Goal: Task Accomplishment & Management: Use online tool/utility

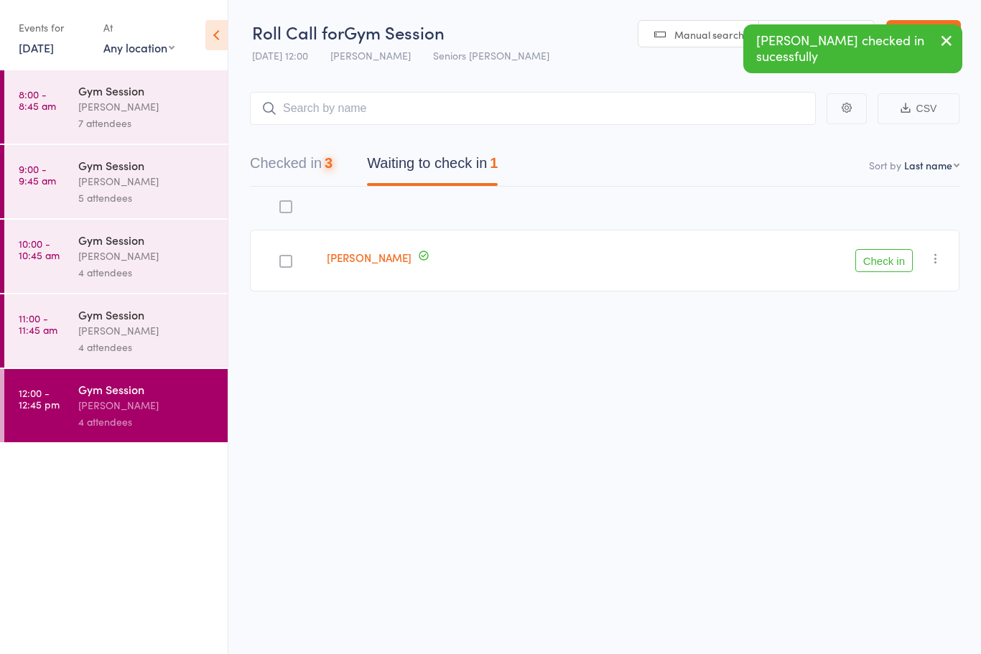
click at [870, 266] on button "Check in" at bounding box center [883, 260] width 57 height 23
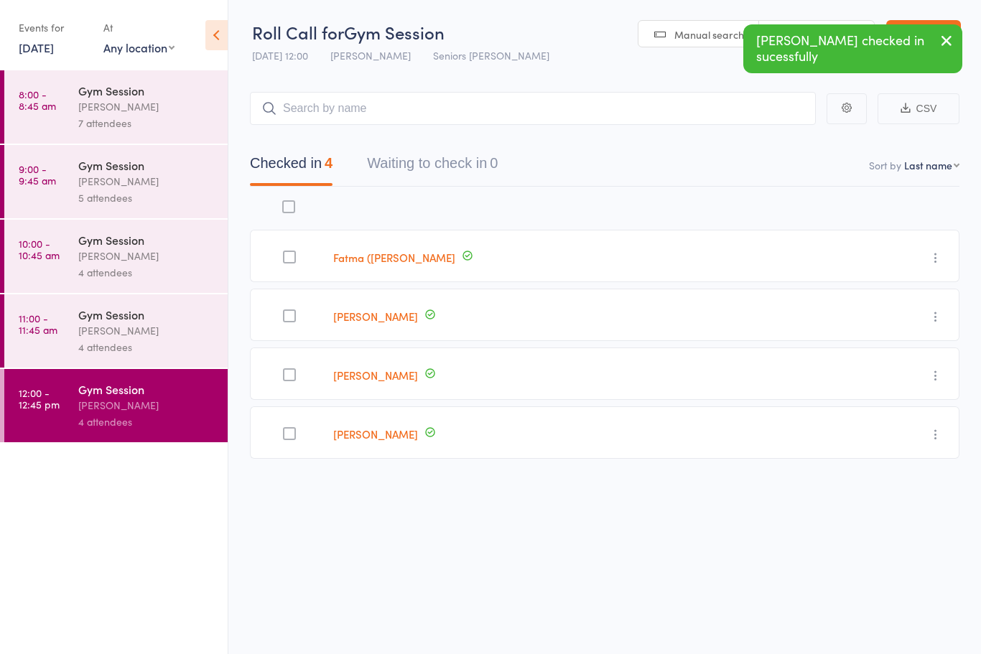
click at [89, 345] on div "4 attendees" at bounding box center [146, 347] width 137 height 17
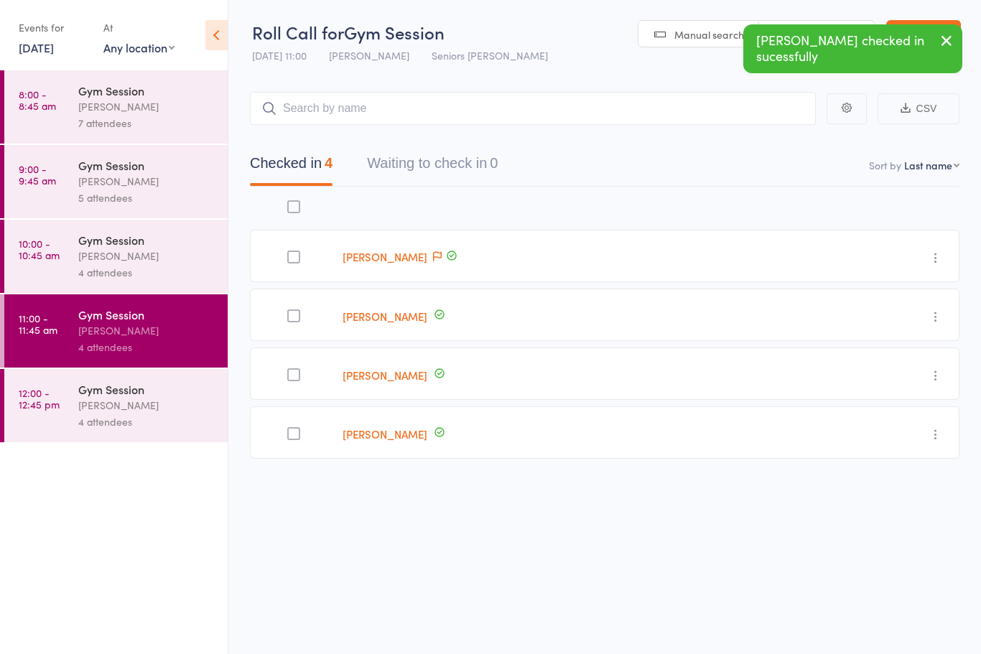
click at [83, 261] on div "[PERSON_NAME]" at bounding box center [146, 256] width 137 height 17
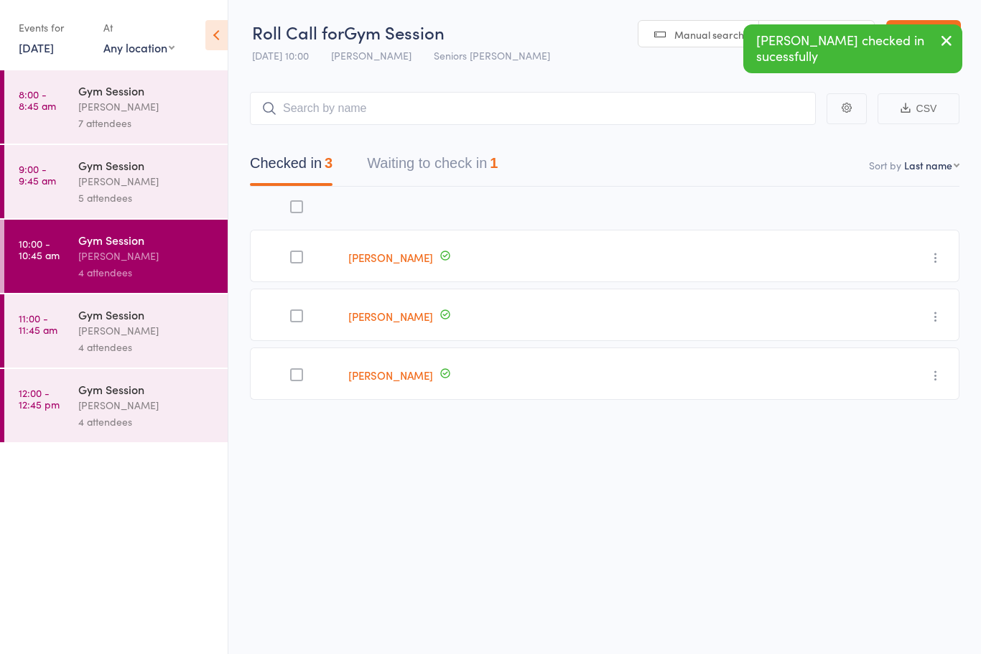
click at [109, 194] on div "5 attendees" at bounding box center [146, 198] width 137 height 17
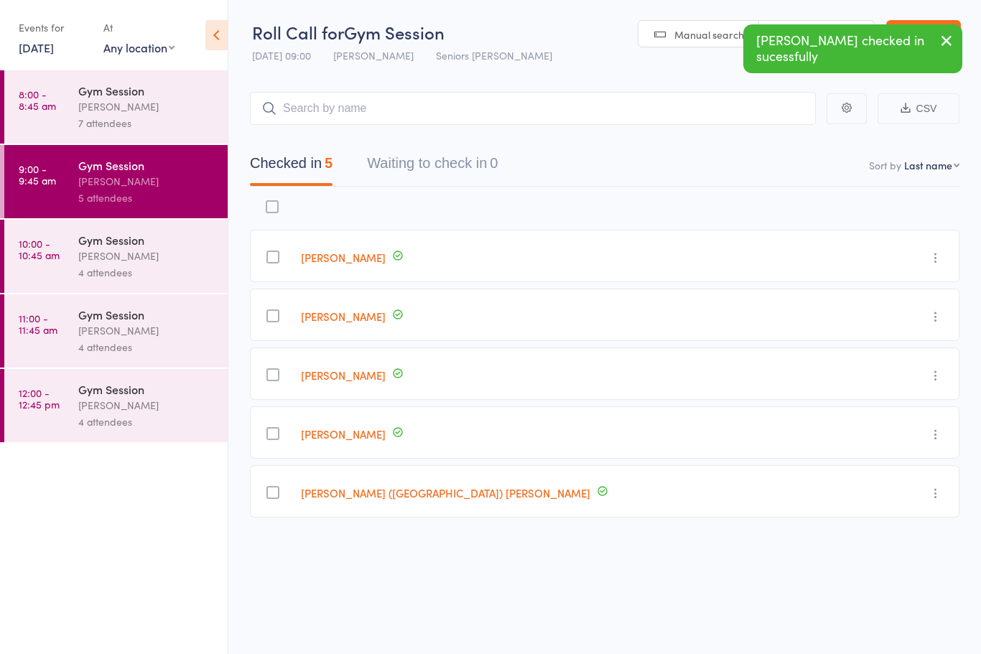
click at [98, 264] on div "[PERSON_NAME]" at bounding box center [146, 256] width 137 height 17
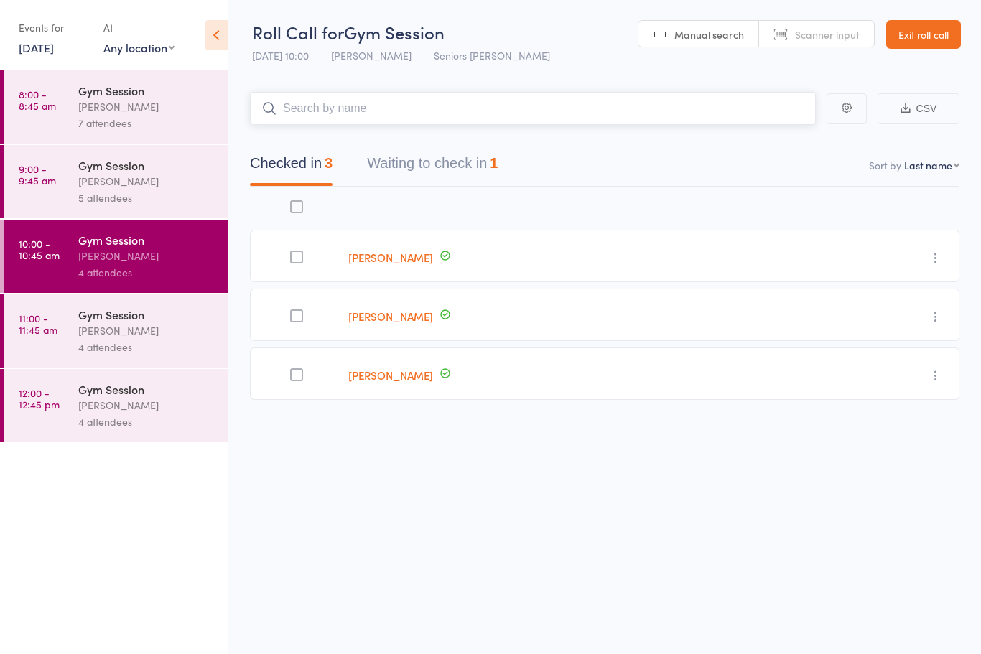
click at [428, 185] on button "Waiting to check in 1" at bounding box center [432, 167] width 131 height 38
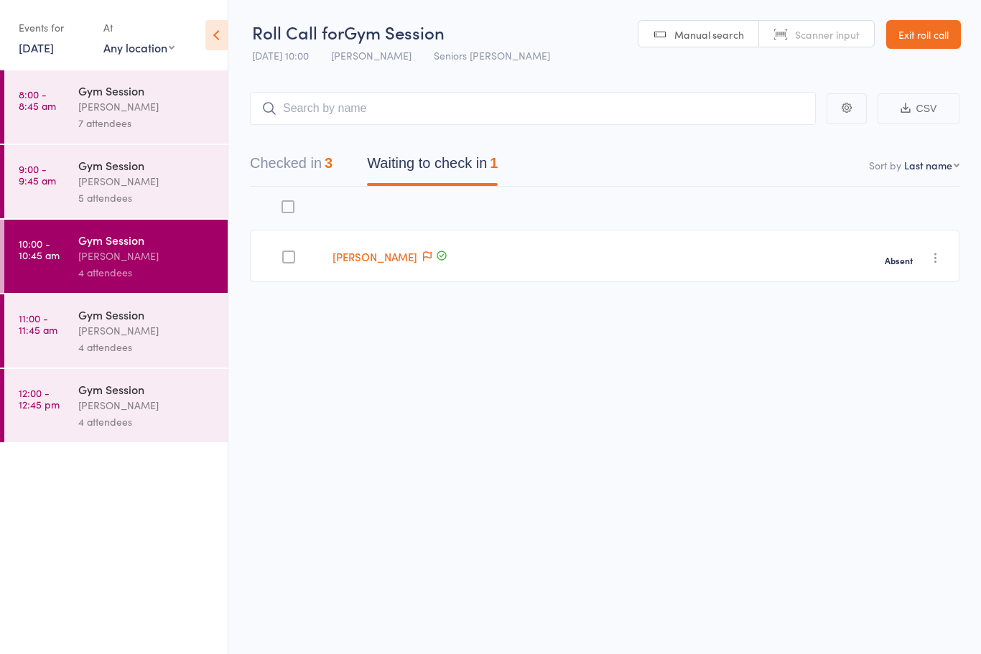
click at [128, 212] on div "Gym Session [PERSON_NAME] 5 attendees" at bounding box center [152, 181] width 149 height 73
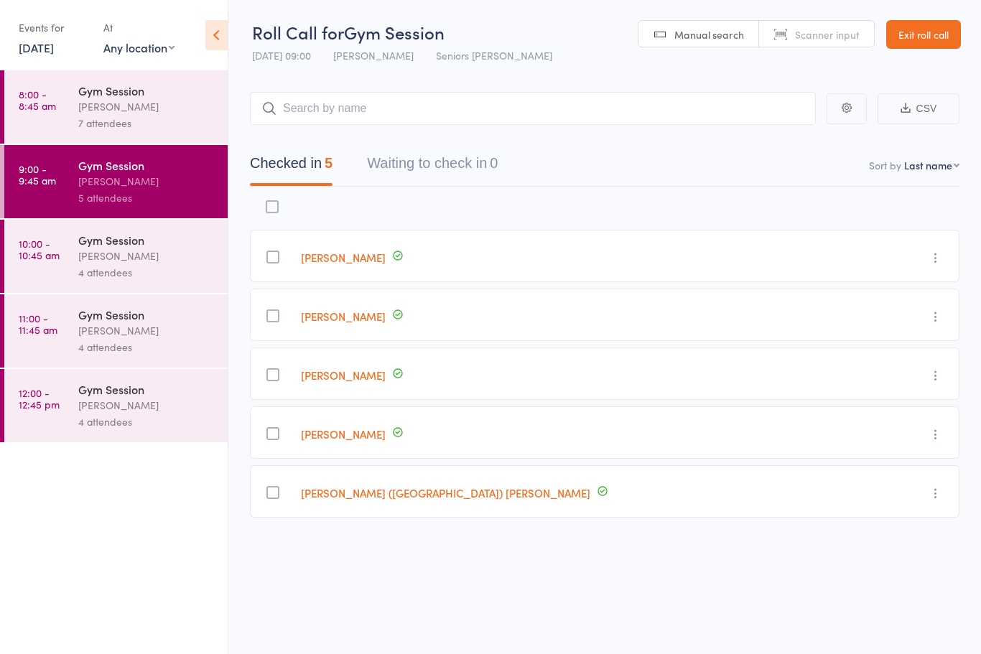
click at [81, 133] on div "Gym Session [PERSON_NAME] 7 attendees" at bounding box center [152, 106] width 149 height 73
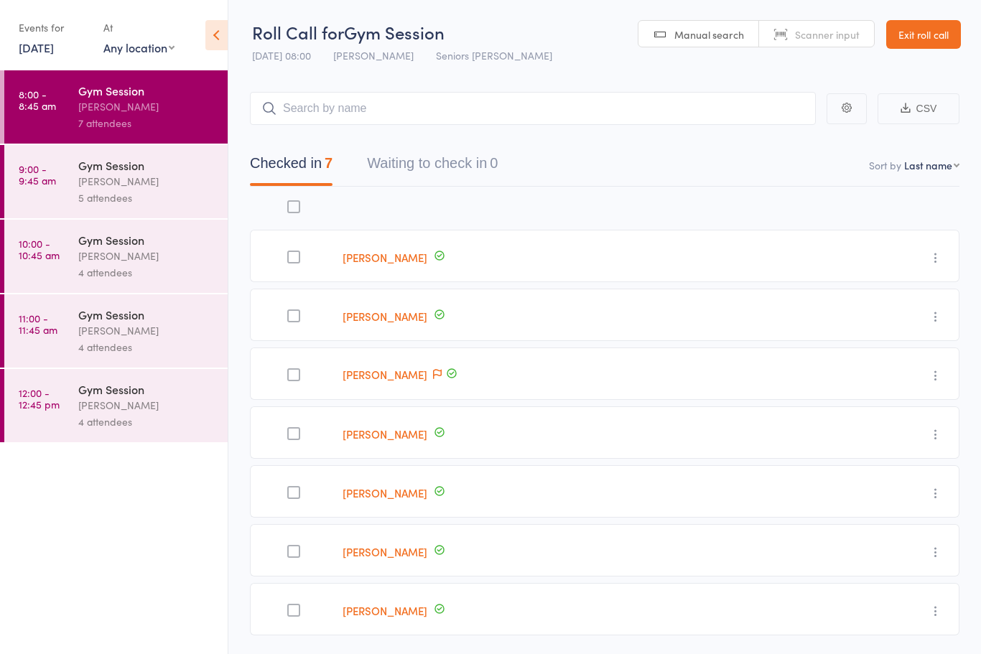
click at [918, 30] on link "Exit roll call" at bounding box center [923, 34] width 75 height 29
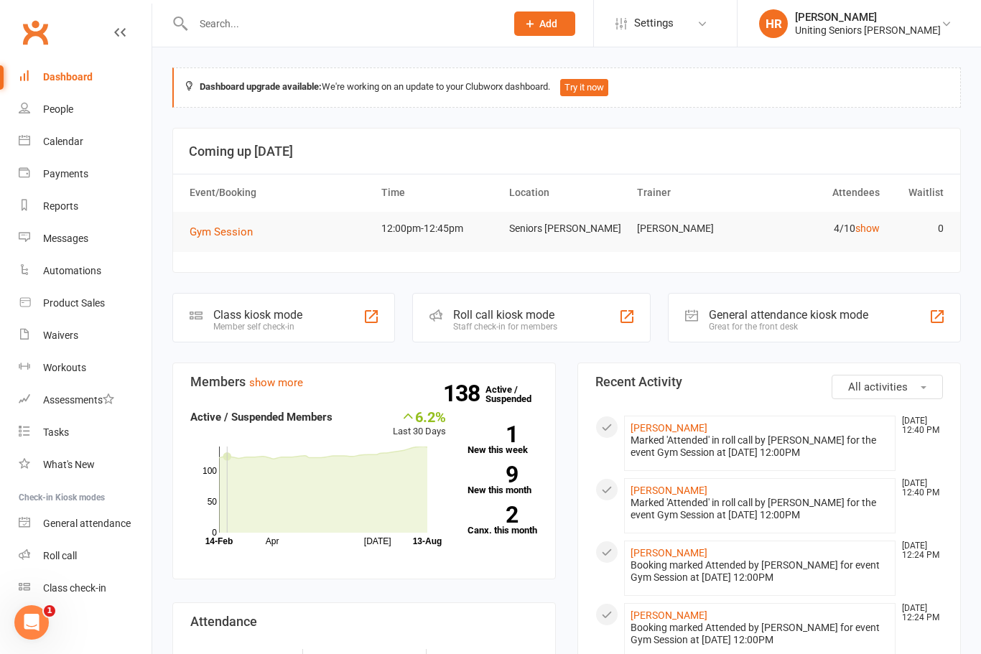
click at [93, 268] on div "Automations" at bounding box center [72, 270] width 58 height 11
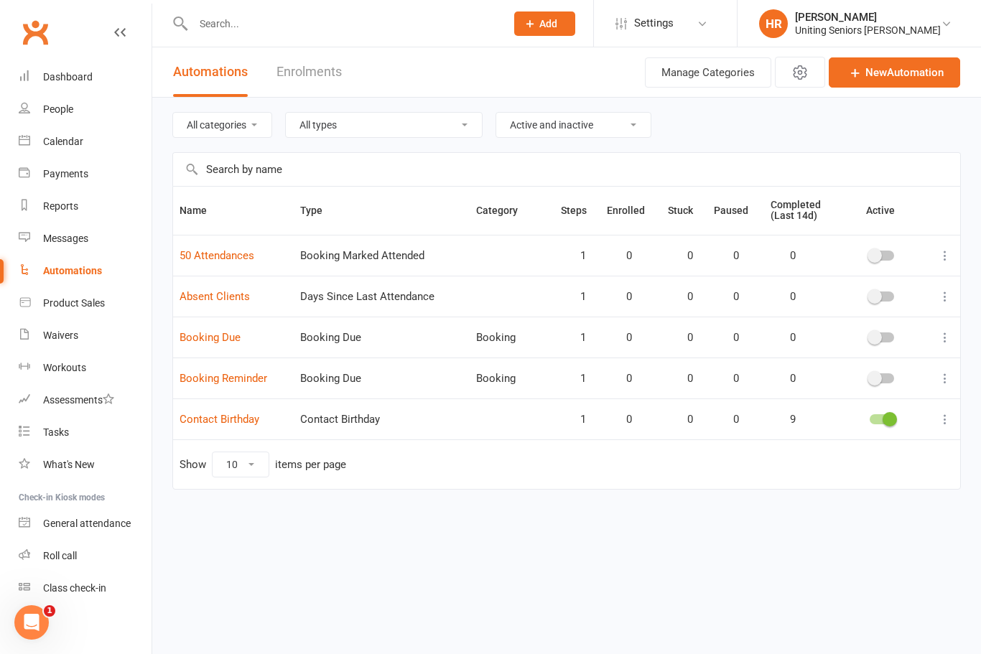
click at [695, 550] on html "Prospect Member Non-attending contact Class / event Appointment Task Membership…" at bounding box center [490, 275] width 981 height 550
click at [687, 550] on html "Prospect Member Non-attending contact Class / event Appointment Task Membership…" at bounding box center [490, 275] width 981 height 550
click at [681, 550] on html "Prospect Member Non-attending contact Class / event Appointment Task Membership…" at bounding box center [490, 275] width 981 height 550
click at [690, 550] on html "Prospect Member Non-attending contact Class / event Appointment Task Membership…" at bounding box center [490, 275] width 981 height 550
click at [691, 550] on html "Prospect Member Non-attending contact Class / event Appointment Task Membership…" at bounding box center [490, 275] width 981 height 550
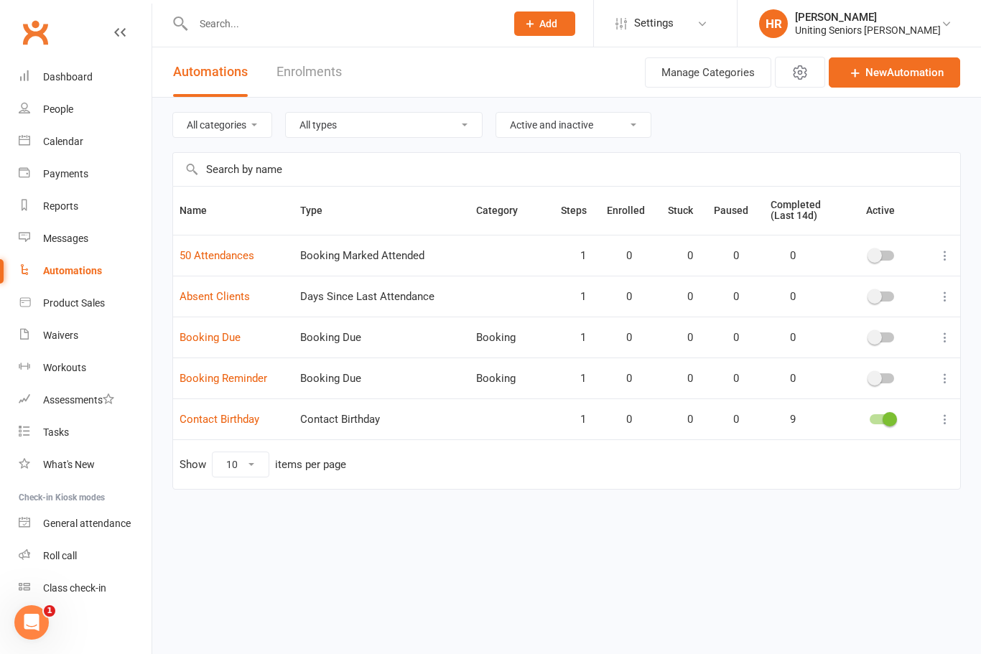
click at [679, 550] on html "Prospect Member Non-attending contact Class / event Appointment Task Membership…" at bounding box center [490, 275] width 981 height 550
click at [666, 549] on html "Prospect Member Non-attending contact Class / event Appointment Task Membership…" at bounding box center [490, 275] width 981 height 550
click at [652, 538] on html "Prospect Member Non-attending contact Class / event Appointment Task Membership…" at bounding box center [490, 275] width 981 height 550
click at [643, 540] on html "Prospect Member Non-attending contact Class / event Appointment Task Membership…" at bounding box center [490, 275] width 981 height 550
click at [637, 550] on html "Prospect Member Non-attending contact Class / event Appointment Task Membership…" at bounding box center [490, 275] width 981 height 550
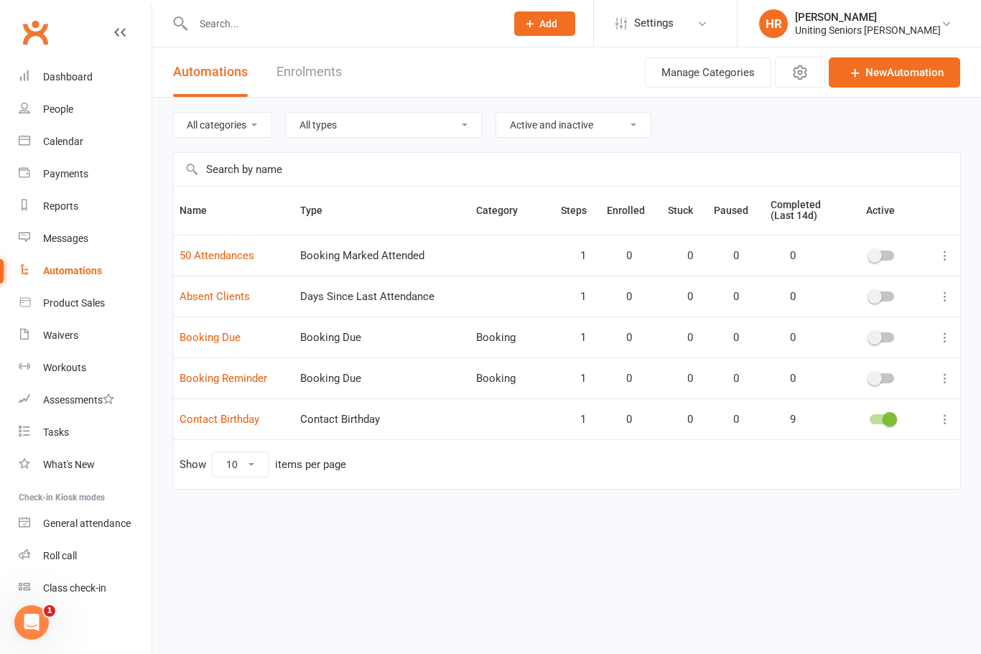
click at [621, 540] on html "Prospect Member Non-attending contact Class / event Appointment Task Membership…" at bounding box center [490, 275] width 981 height 550
click at [624, 548] on html "Prospect Member Non-attending contact Class / event Appointment Task Membership…" at bounding box center [490, 275] width 981 height 550
click at [626, 549] on html "Prospect Member Non-attending contact Class / event Appointment Task Membership…" at bounding box center [490, 275] width 981 height 550
click at [613, 550] on html "Prospect Member Non-attending contact Class / event Appointment Task Membership…" at bounding box center [490, 275] width 981 height 550
click at [583, 542] on html "Prospect Member Non-attending contact Class / event Appointment Task Membership…" at bounding box center [490, 275] width 981 height 550
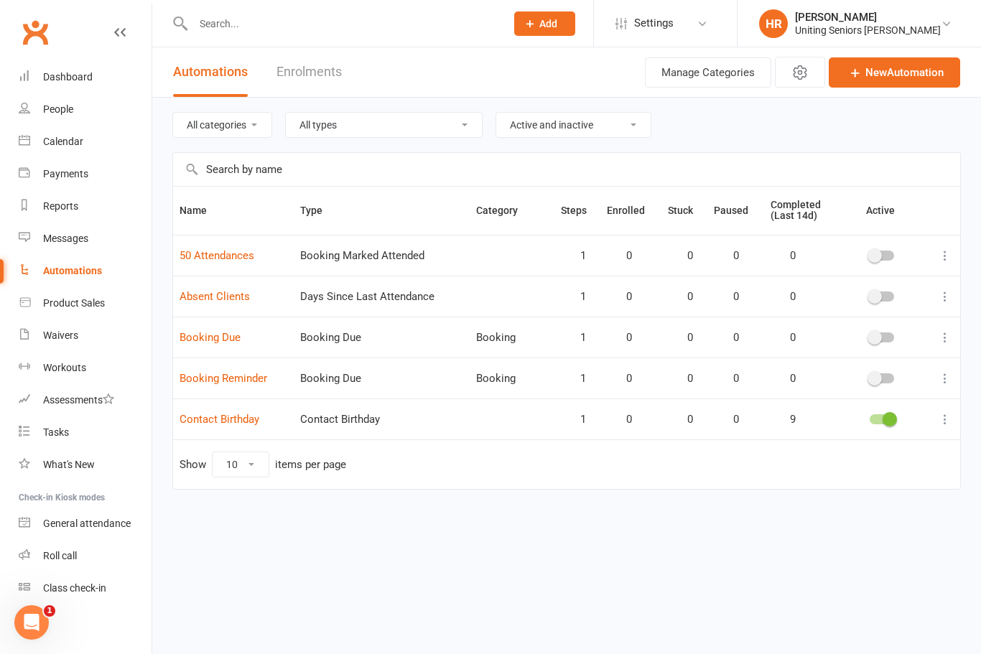
click at [61, 66] on link "Dashboard" at bounding box center [85, 77] width 133 height 32
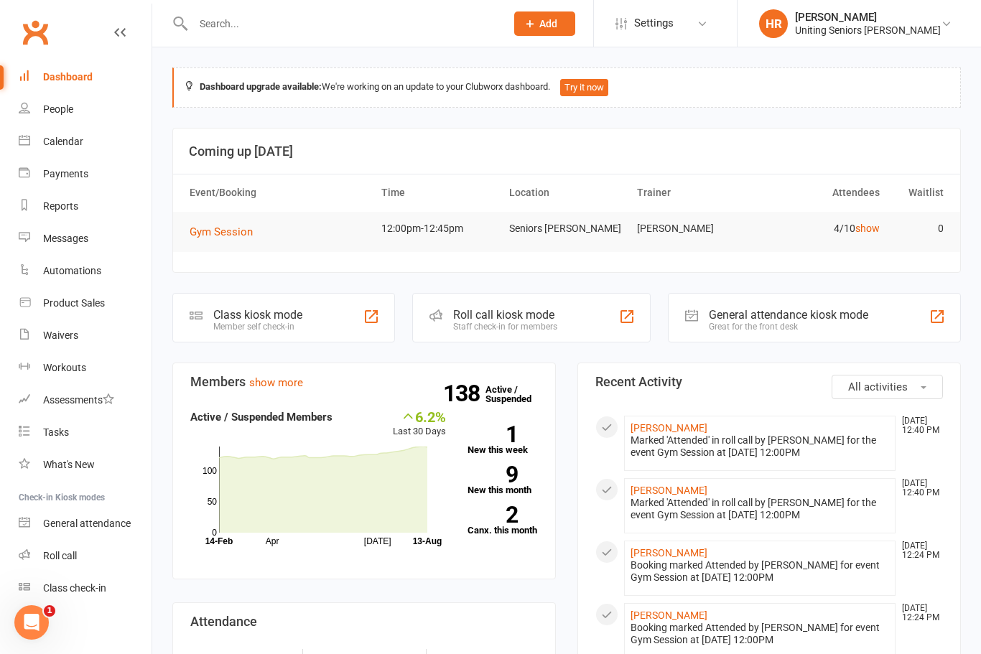
click at [73, 147] on div "Calendar" at bounding box center [63, 141] width 40 height 11
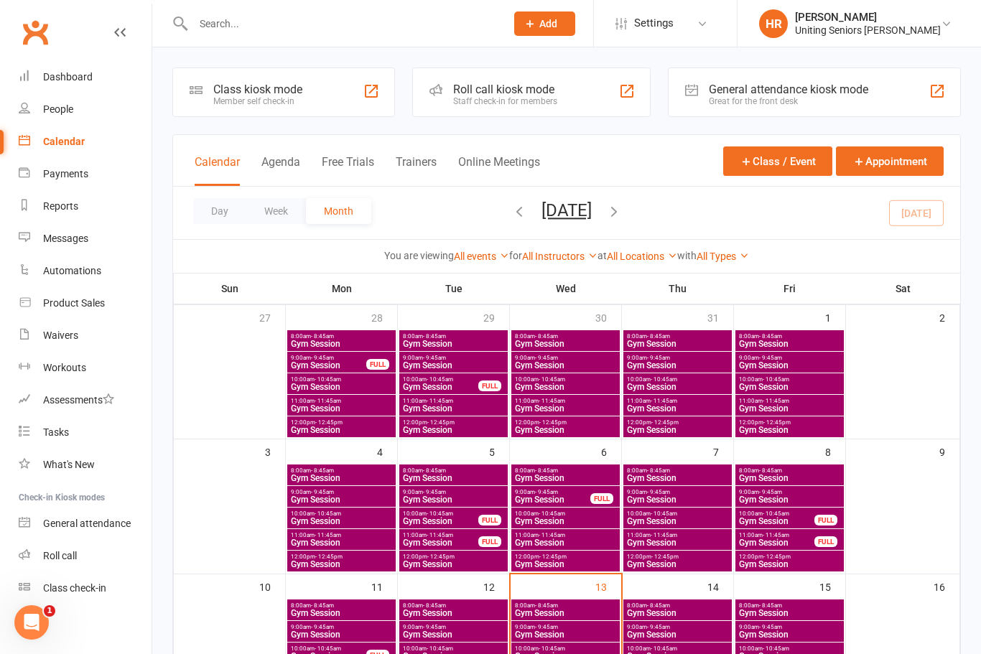
click at [84, 82] on div "Dashboard" at bounding box center [68, 76] width 50 height 11
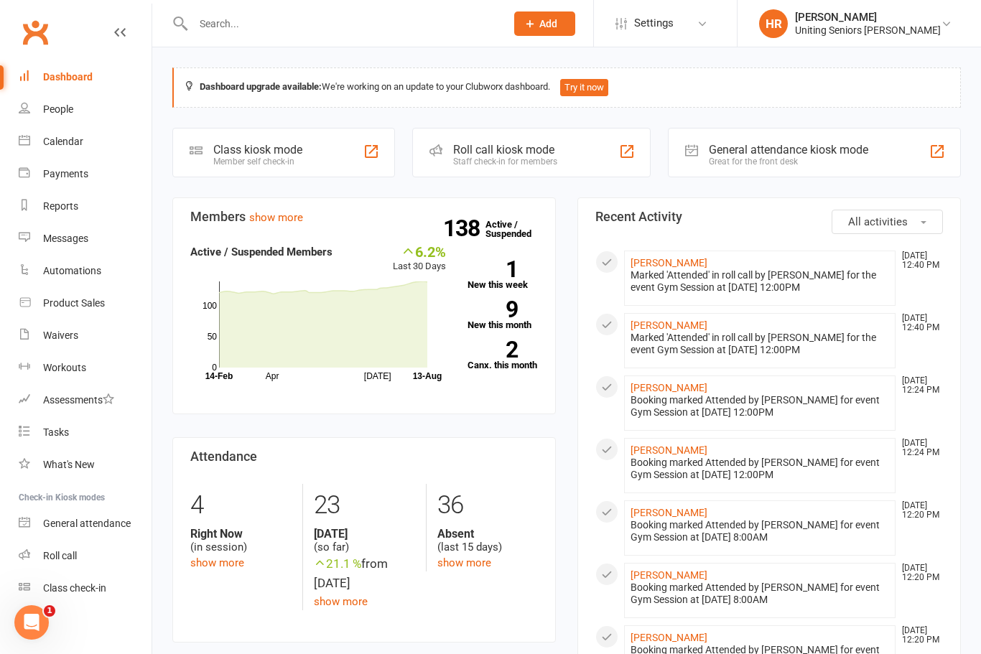
click at [526, 159] on div "Staff check-in for members" at bounding box center [505, 162] width 104 height 10
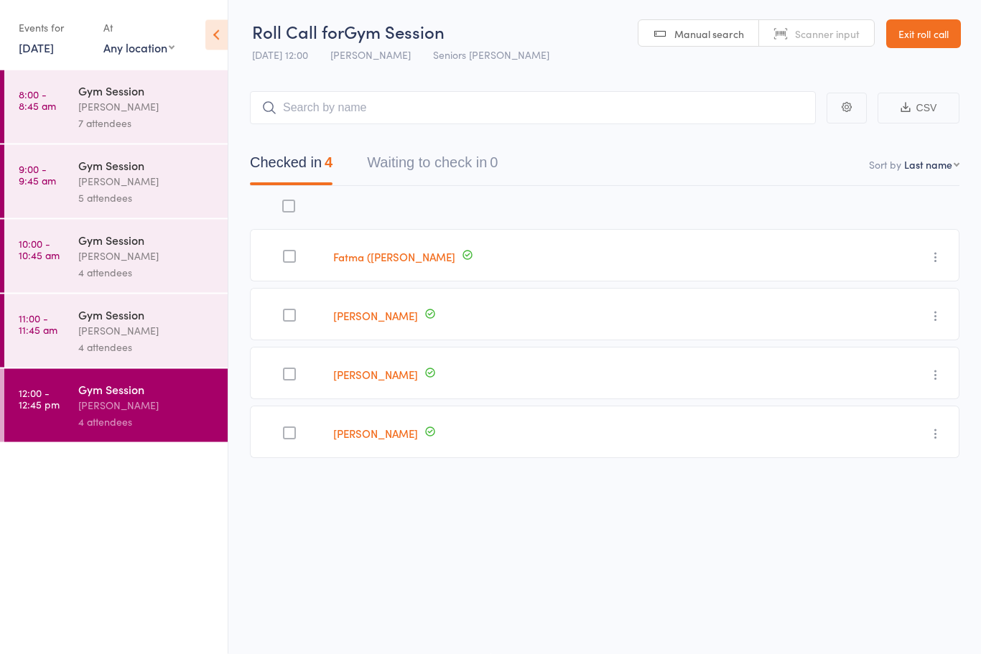
click at [295, 323] on div at bounding box center [289, 316] width 13 height 13
click at [286, 312] on input "checkbox" at bounding box center [286, 312] width 0 height 0
click at [296, 383] on label at bounding box center [289, 375] width 13 height 15
click at [286, 370] on input "checkbox" at bounding box center [286, 370] width 0 height 0
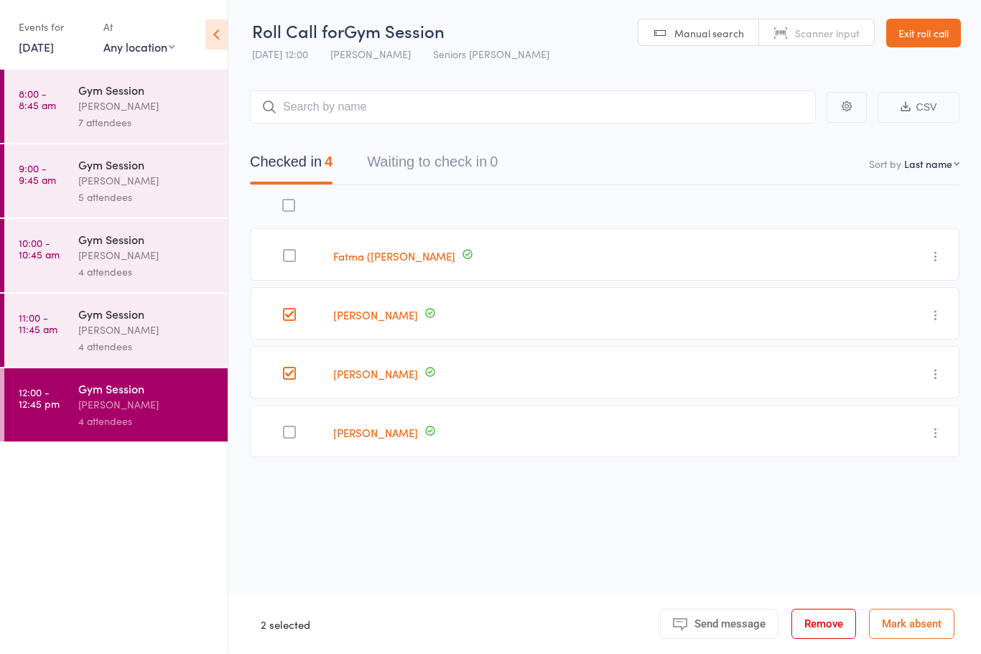
scroll to position [1, 0]
click at [296, 310] on div at bounding box center [289, 315] width 13 height 13
click at [286, 311] on input "checkbox" at bounding box center [286, 311] width 0 height 0
click at [291, 394] on div at bounding box center [289, 373] width 78 height 52
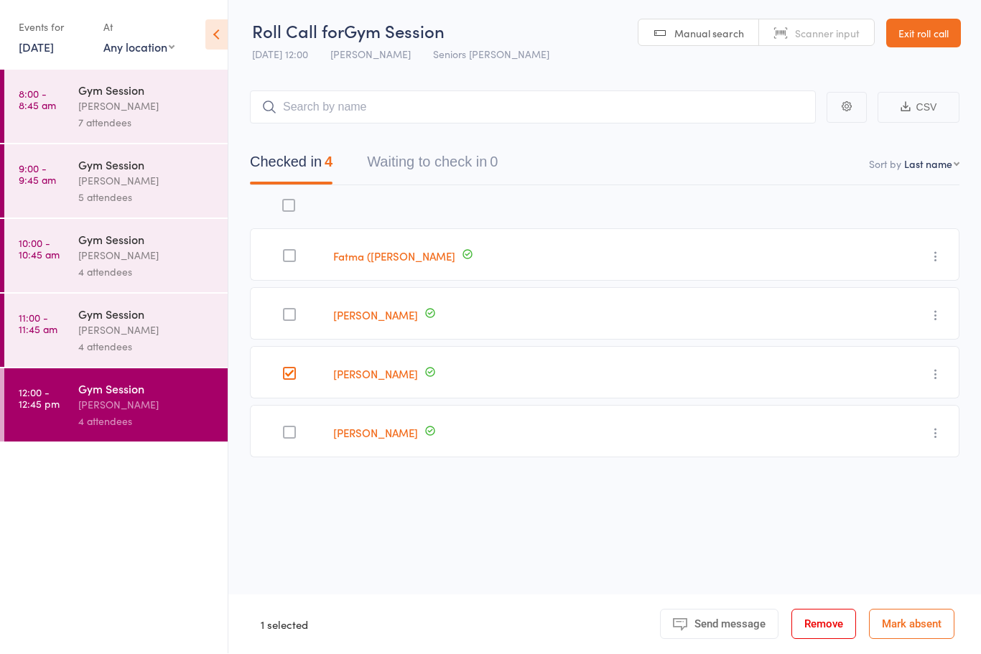
click at [296, 368] on div at bounding box center [289, 374] width 13 height 13
click at [286, 370] on input "checkbox" at bounding box center [286, 370] width 0 height 0
